Goal: Task Accomplishment & Management: Manage account settings

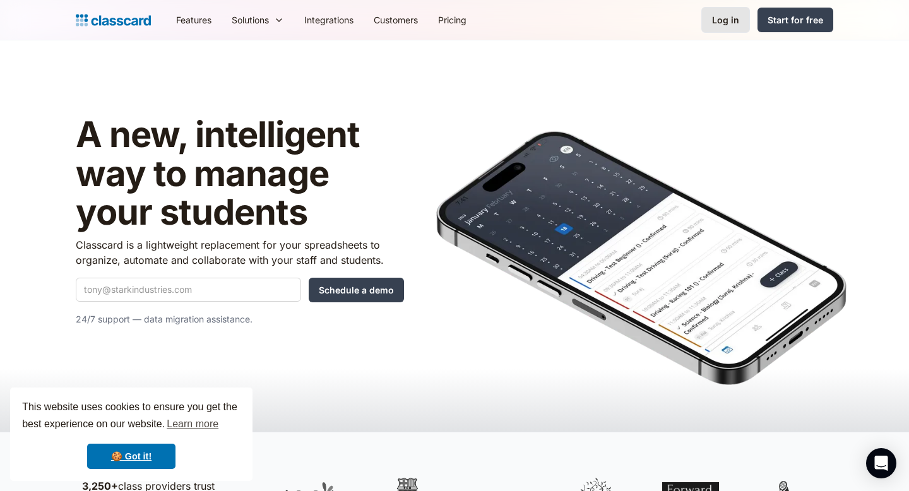
click at [721, 27] on link "Log in" at bounding box center [725, 20] width 49 height 26
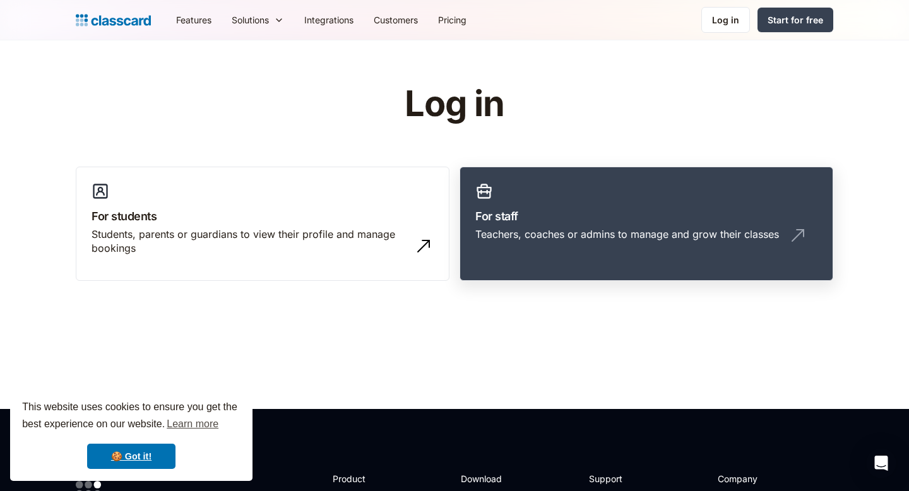
click at [633, 196] on link "For staff Teachers, coaches or admins to manage and grow their classes" at bounding box center [647, 224] width 374 height 115
